Goal: Find specific page/section: Find specific page/section

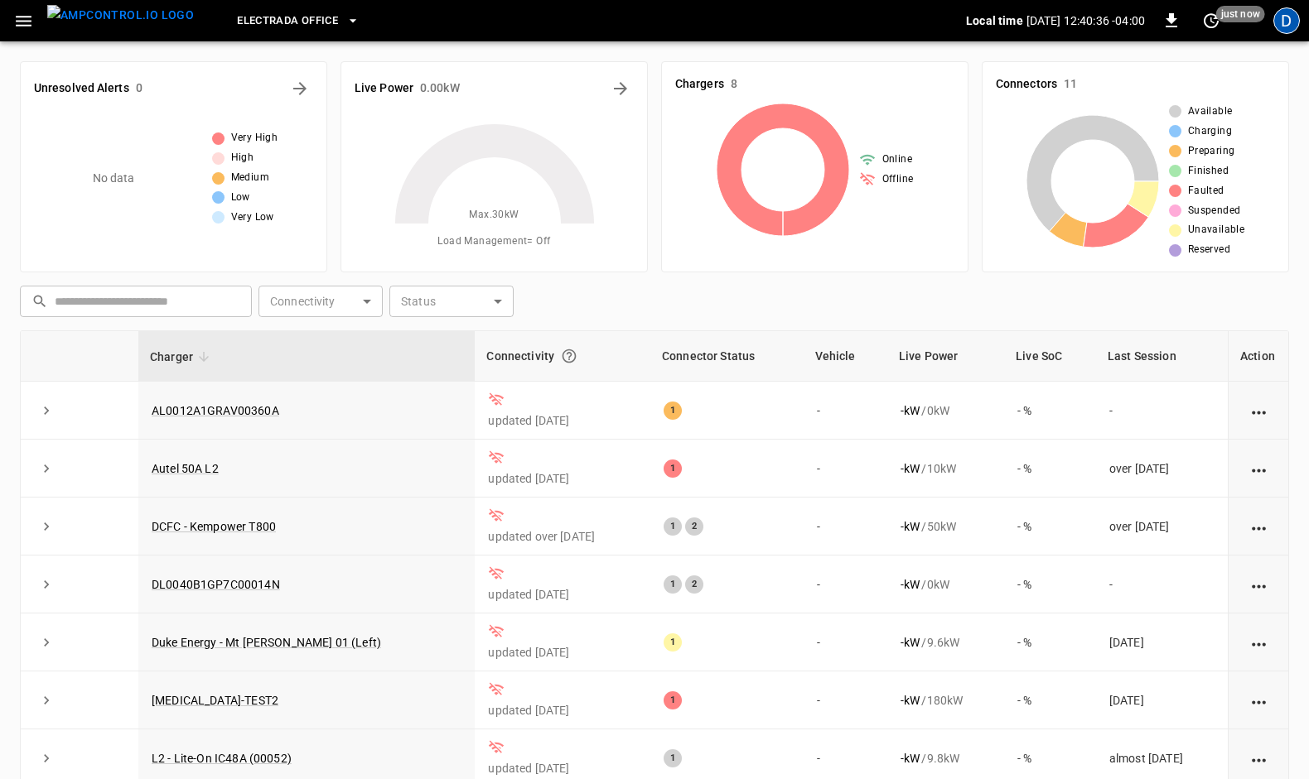
click at [1287, 25] on div "D" at bounding box center [1286, 20] width 27 height 27
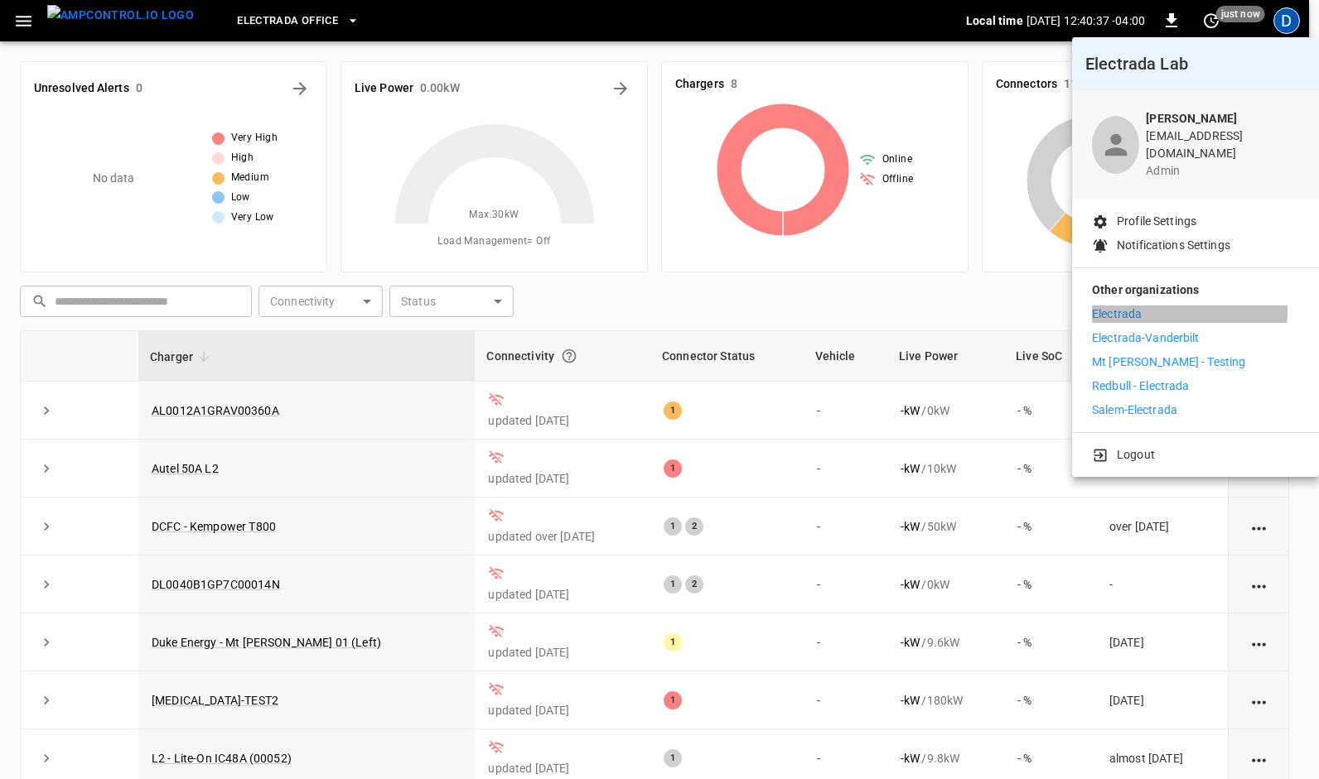
click at [1133, 306] on p "Electrada" at bounding box center [1117, 314] width 50 height 17
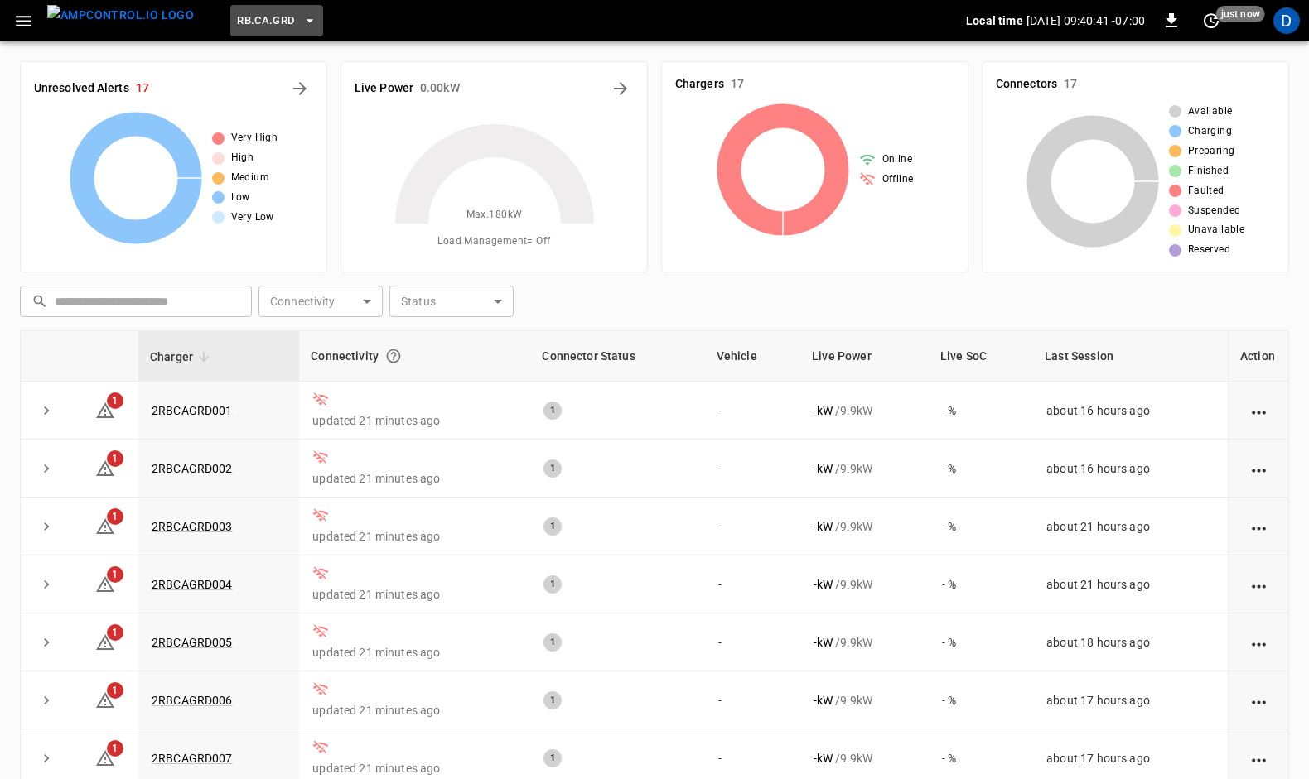
click at [306, 22] on icon "button" at bounding box center [309, 20] width 7 height 3
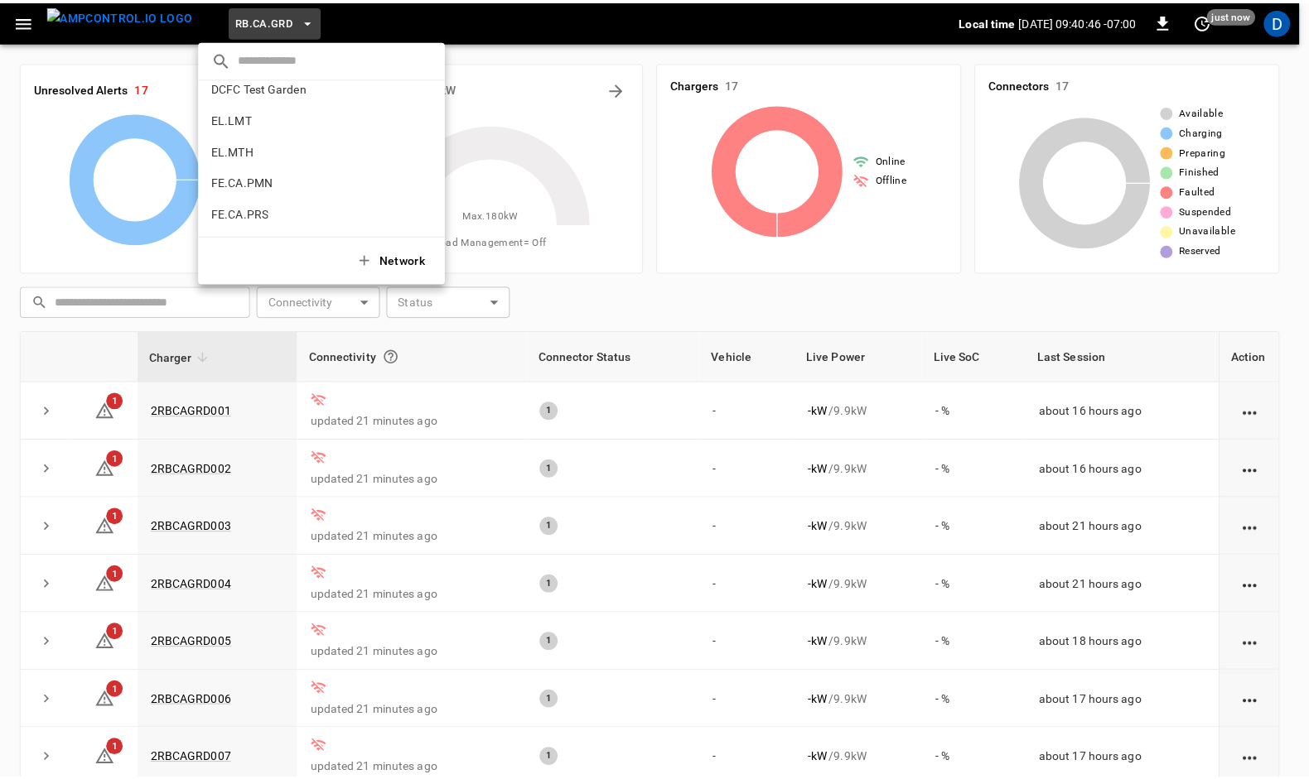
scroll to position [441, 0]
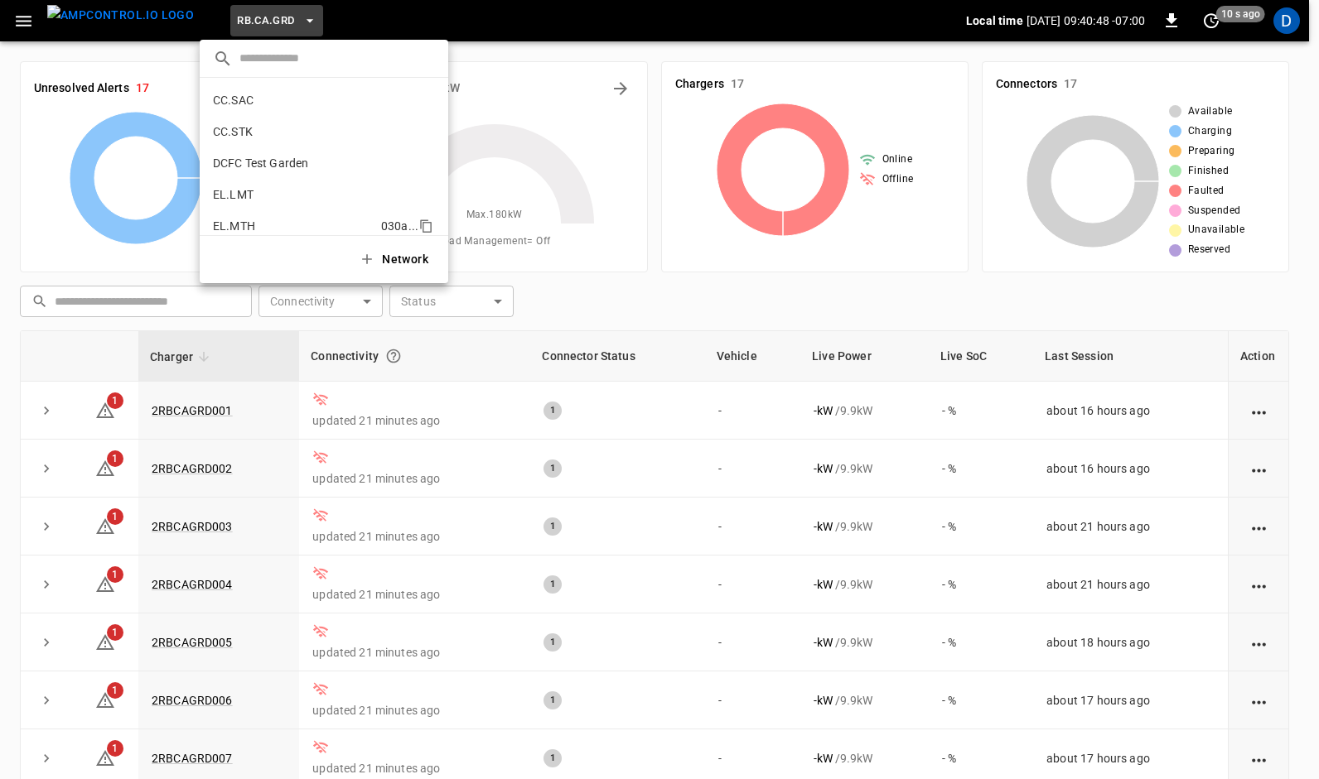
click at [232, 225] on p "EL.MTH" at bounding box center [234, 226] width 42 height 17
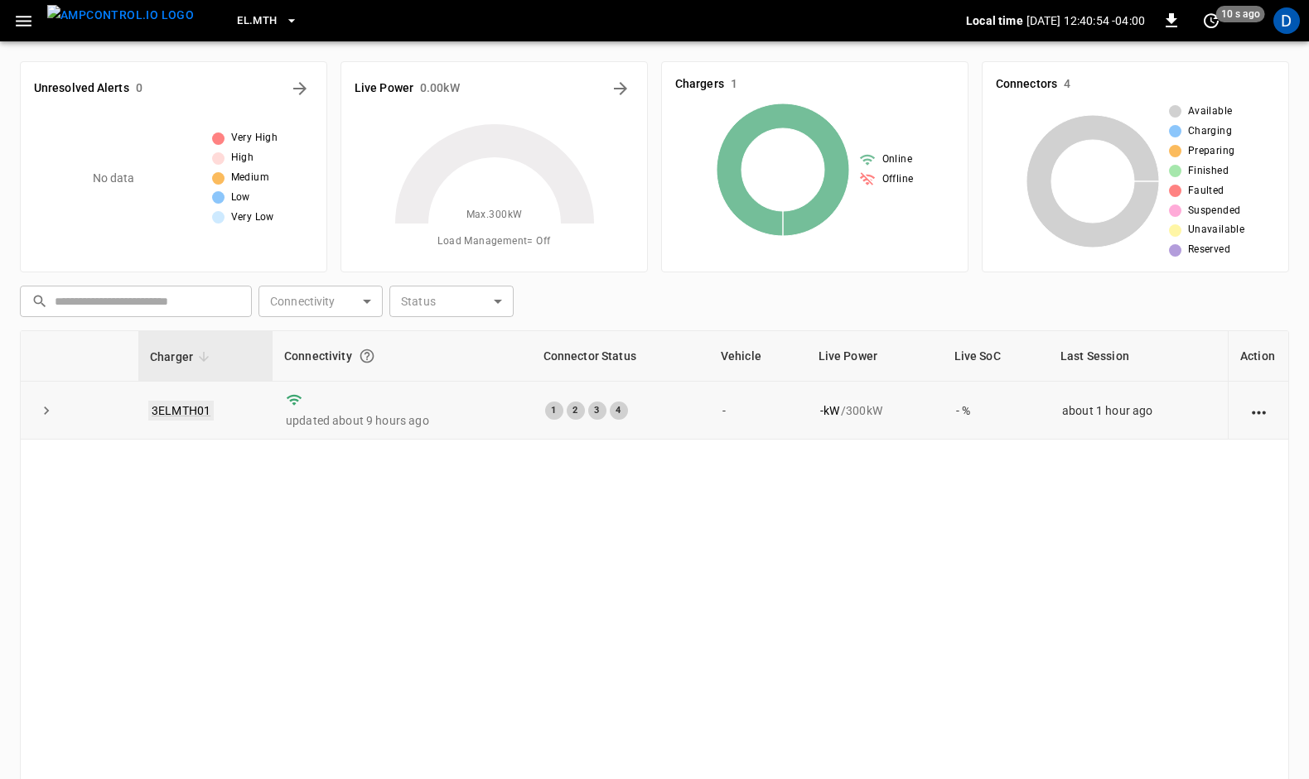
click at [184, 404] on link "3ELMTH01" at bounding box center [180, 411] width 65 height 20
